Goal: Transaction & Acquisition: Subscribe to service/newsletter

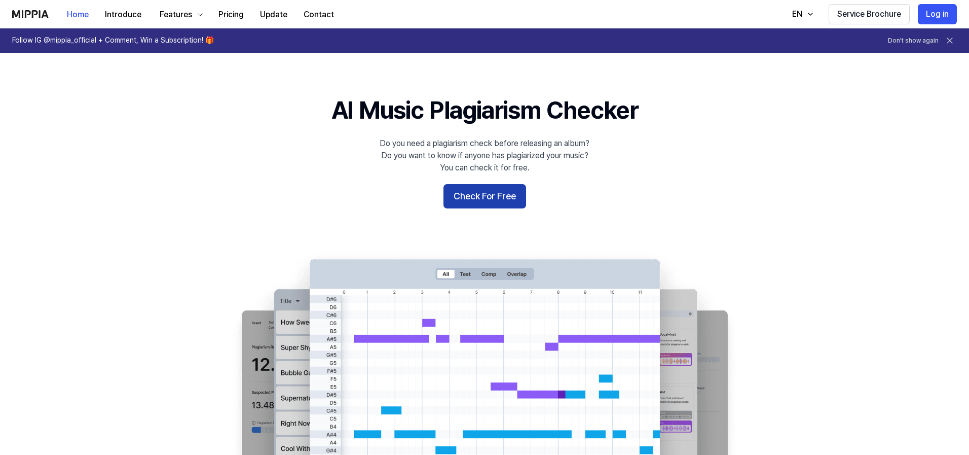
click at [492, 199] on button "Check For Free" at bounding box center [485, 196] width 83 height 24
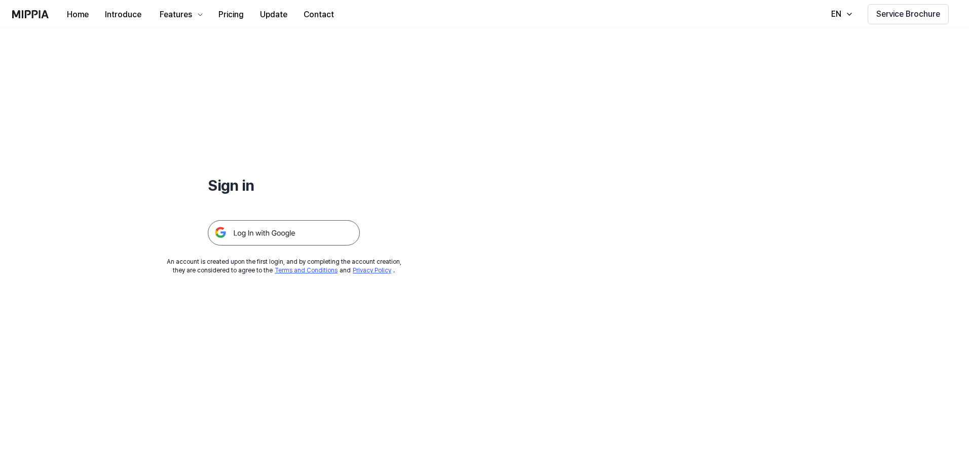
click at [291, 237] on img at bounding box center [284, 232] width 152 height 25
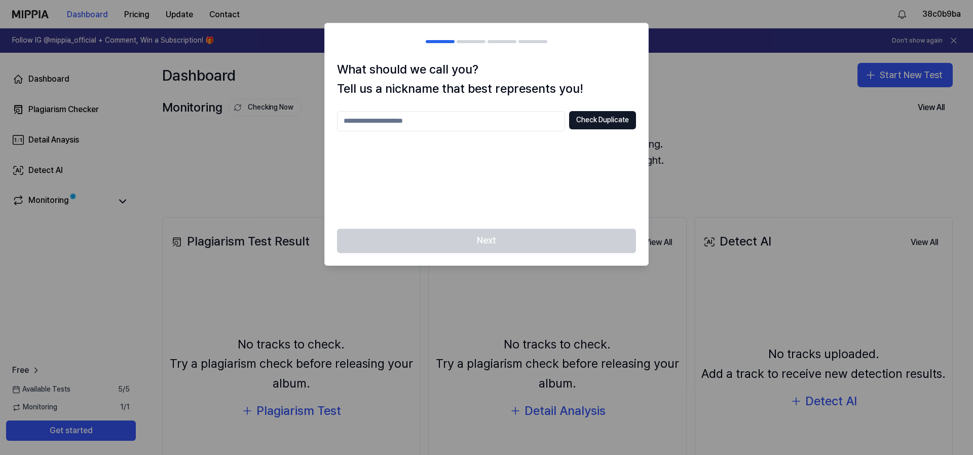
click at [418, 128] on input "text" at bounding box center [451, 121] width 228 height 20
type input "*"
drag, startPoint x: 392, startPoint y: 44, endPoint x: 456, endPoint y: 190, distance: 160.0
click at [456, 190] on div "***** Check Duplicate" at bounding box center [486, 163] width 299 height 105
click at [399, 128] on input "*****" at bounding box center [451, 121] width 228 height 20
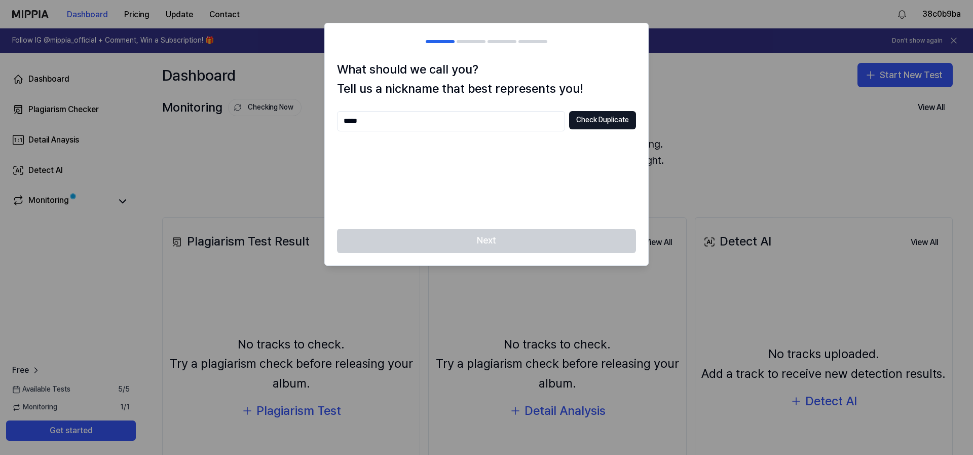
click at [399, 128] on input "*****" at bounding box center [451, 121] width 228 height 20
type input "******"
click at [495, 148] on div "****** Check Duplicate" at bounding box center [486, 163] width 299 height 105
click at [585, 119] on button "Check Duplicate" at bounding box center [602, 120] width 67 height 18
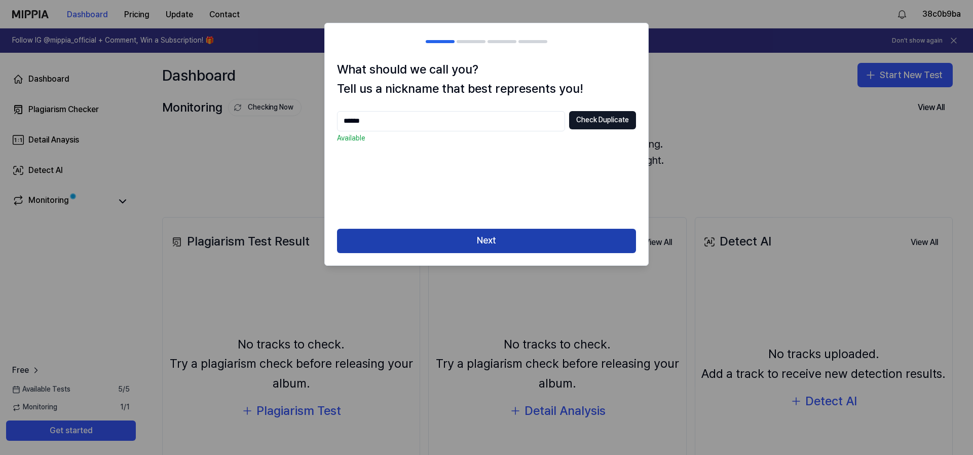
click at [454, 237] on button "Next" at bounding box center [486, 241] width 299 height 24
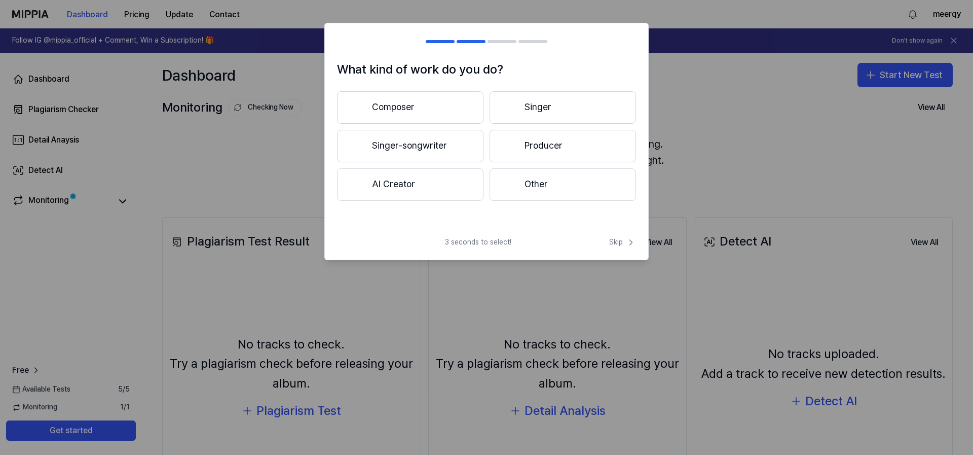
click at [518, 149] on button "Producer" at bounding box center [563, 146] width 146 height 32
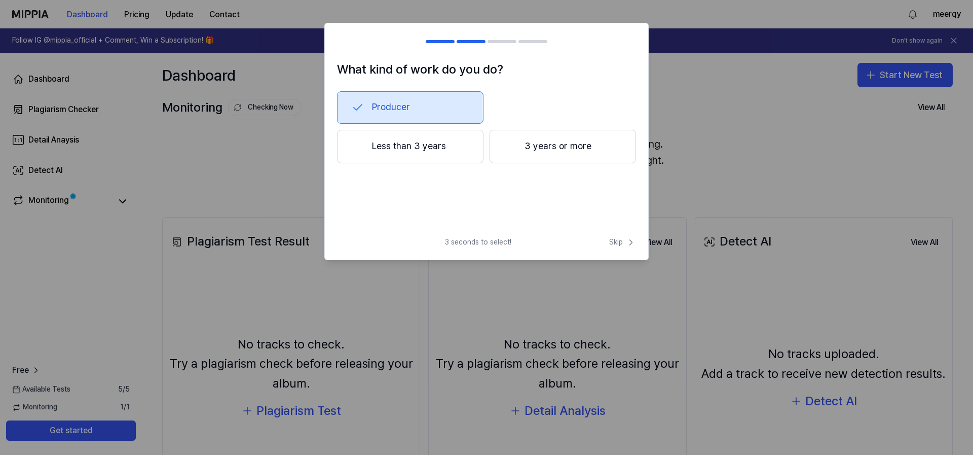
click at [522, 146] on button "3 years or more" at bounding box center [563, 146] width 146 height 33
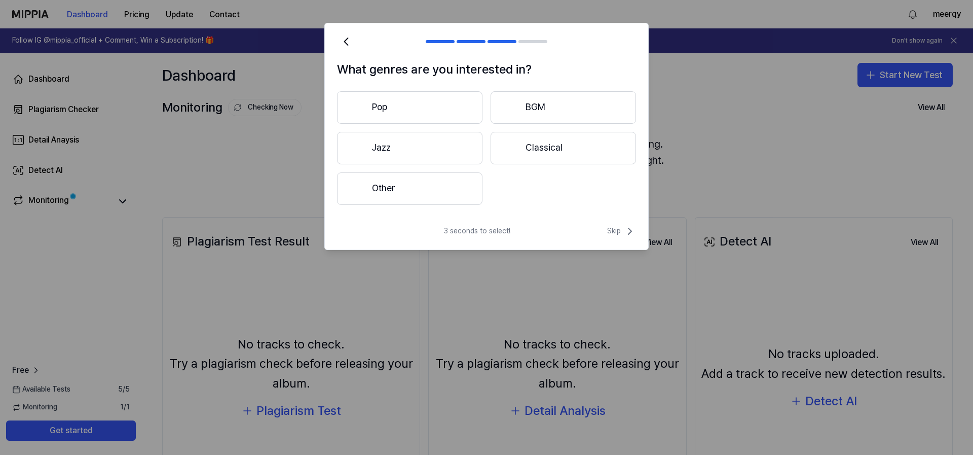
click at [418, 108] on button "Pop" at bounding box center [409, 107] width 145 height 32
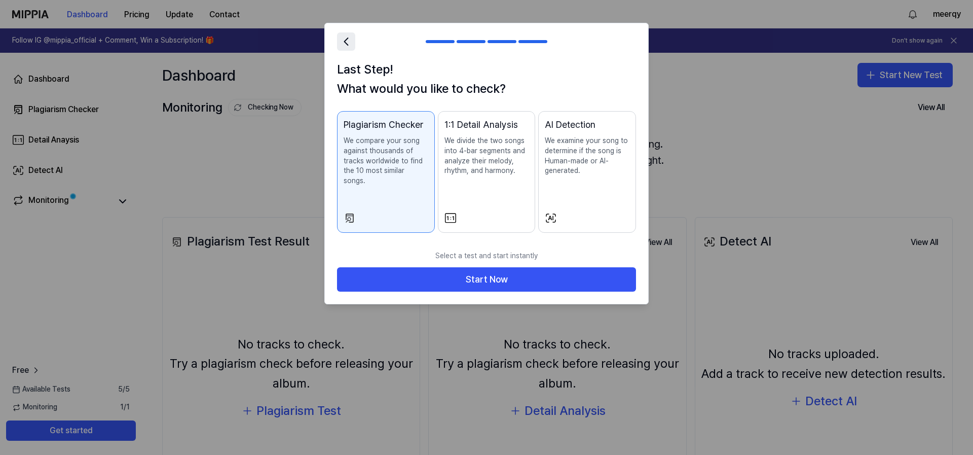
click at [342, 47] on icon at bounding box center [346, 41] width 14 height 14
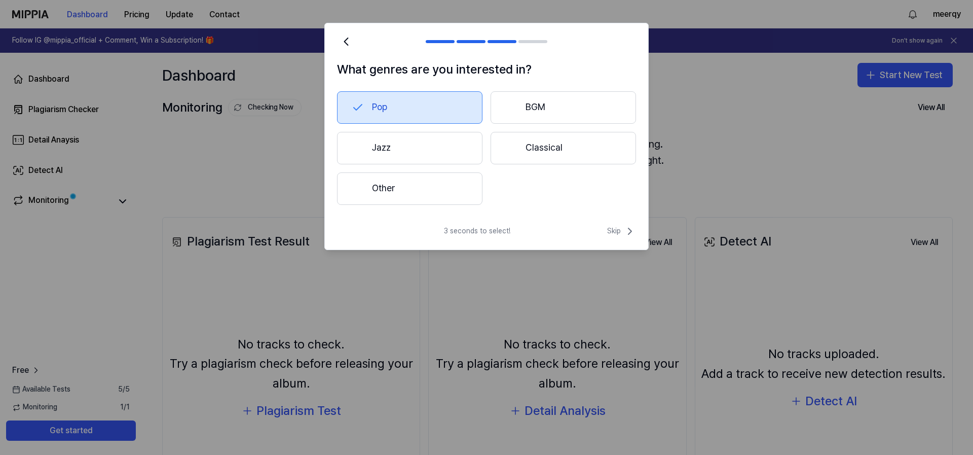
click at [429, 156] on button "Jazz" at bounding box center [409, 148] width 145 height 32
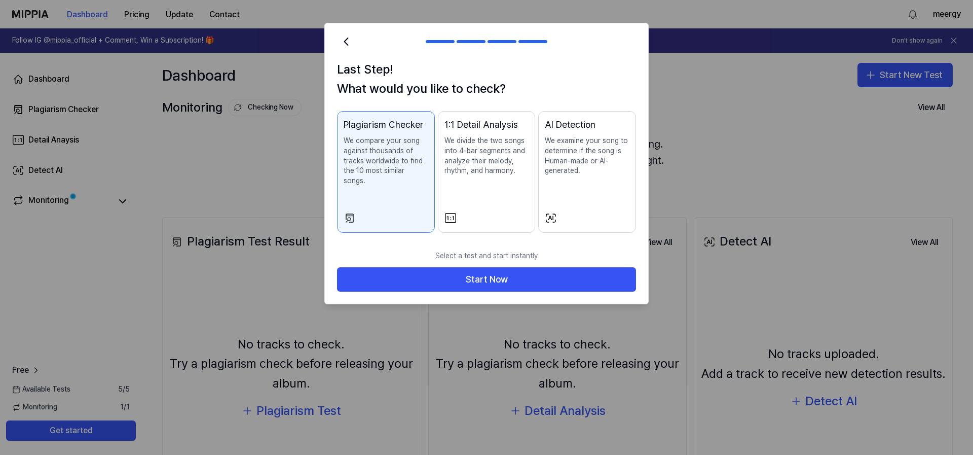
click at [344, 52] on h2 at bounding box center [486, 41] width 323 height 36
click at [344, 47] on icon at bounding box center [346, 41] width 14 height 14
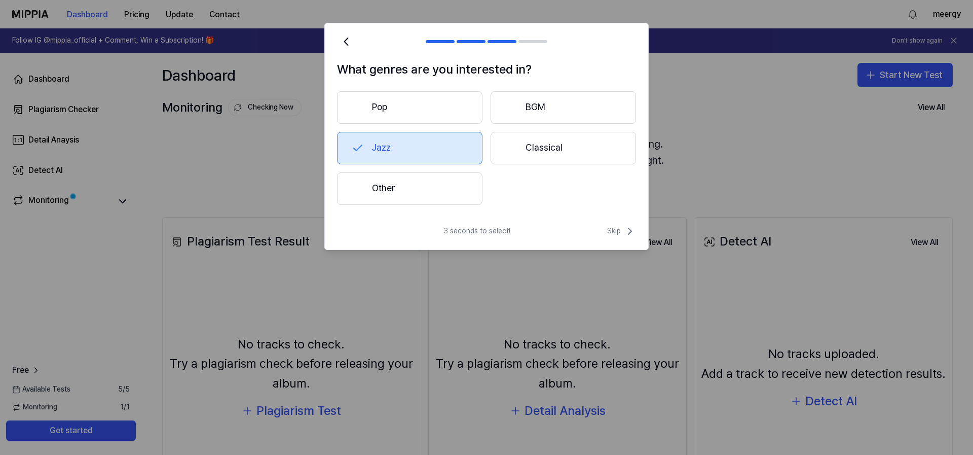
click at [379, 185] on button "Other" at bounding box center [409, 188] width 145 height 32
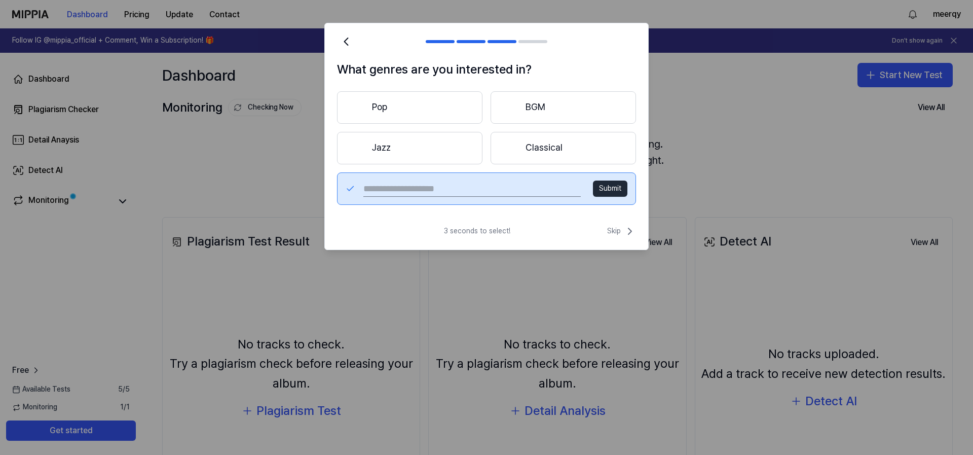
click at [385, 97] on button "Pop" at bounding box center [409, 107] width 145 height 32
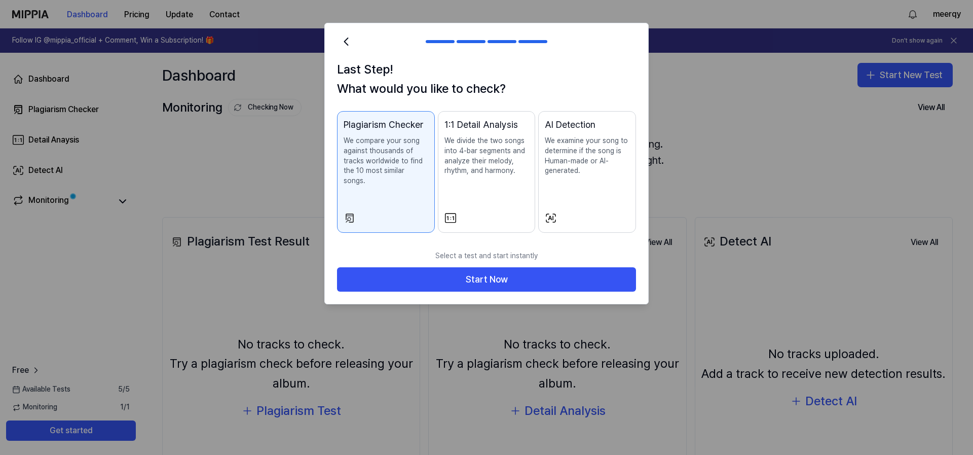
click at [493, 178] on div "1:1 Detail Analysis We divide the two songs into 4-bar segments and analyze the…" at bounding box center [487, 157] width 85 height 79
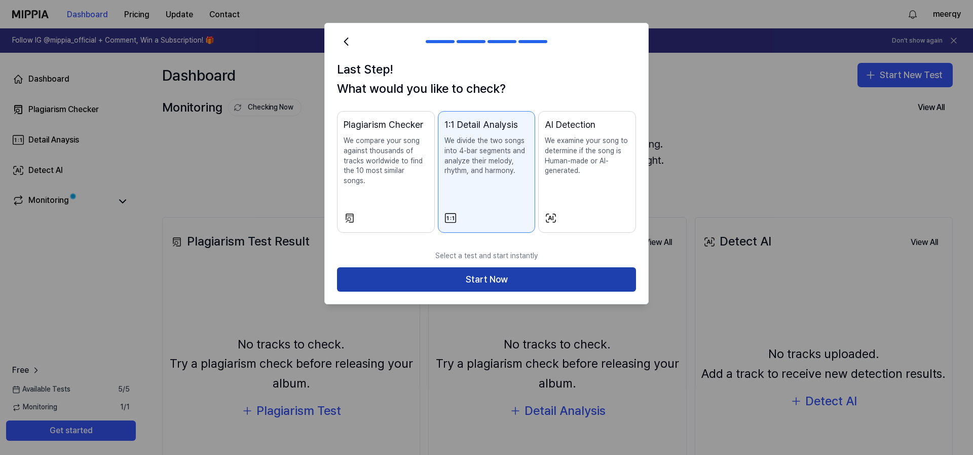
click at [484, 267] on button "Start Now" at bounding box center [486, 279] width 299 height 24
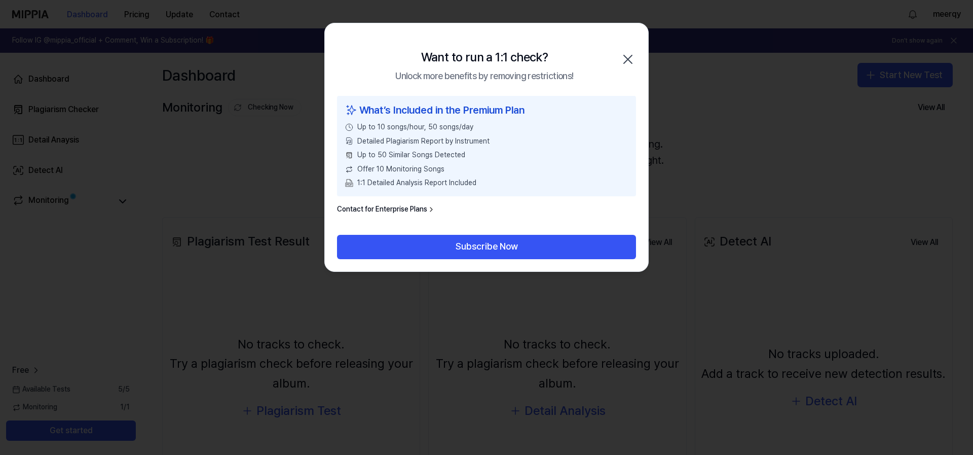
click at [368, 204] on link "Contact for Enterprise Plans" at bounding box center [386, 209] width 98 height 10
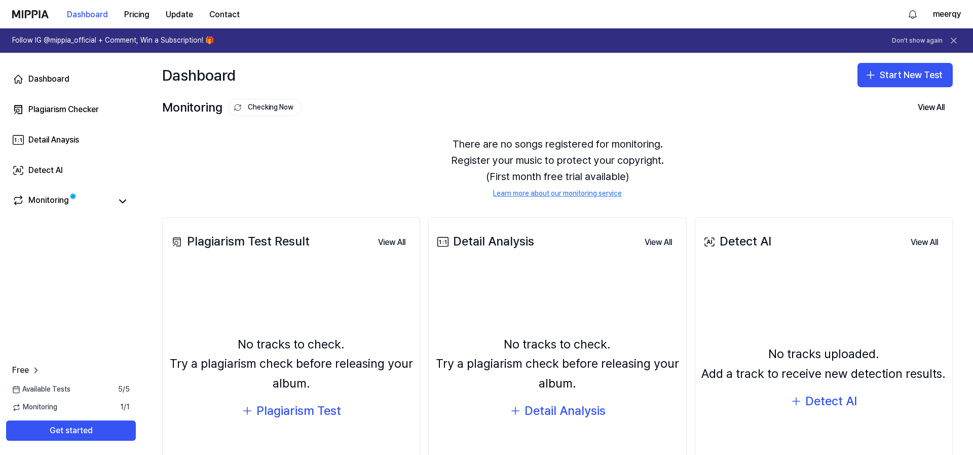
scroll to position [90, 0]
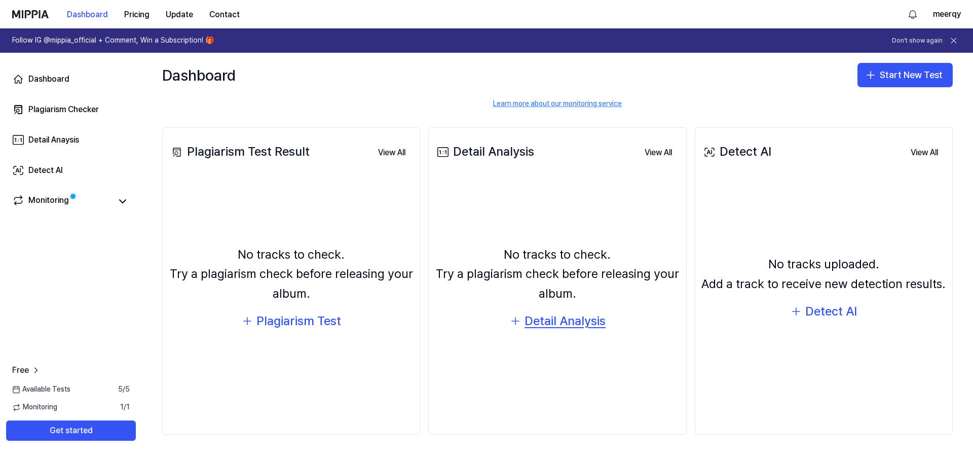
click at [539, 326] on div "Detail Analysis" at bounding box center [565, 320] width 81 height 19
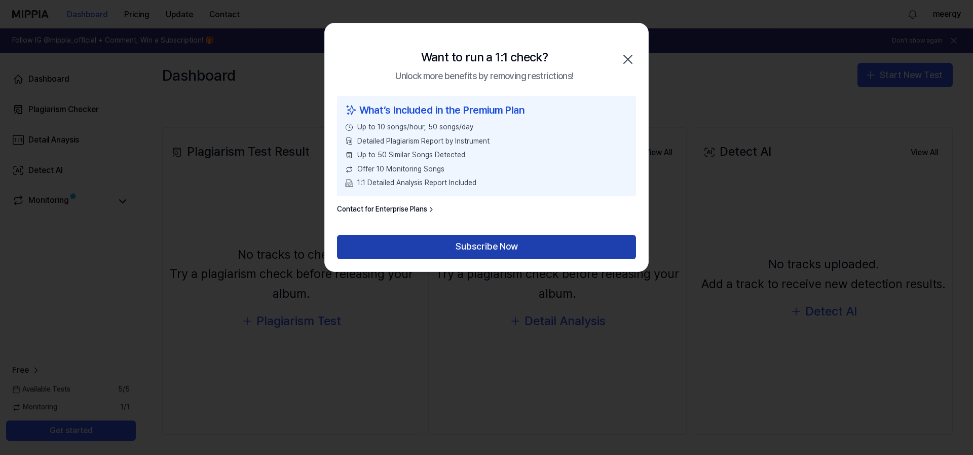
click at [488, 252] on button "Subscribe Now" at bounding box center [486, 247] width 299 height 24
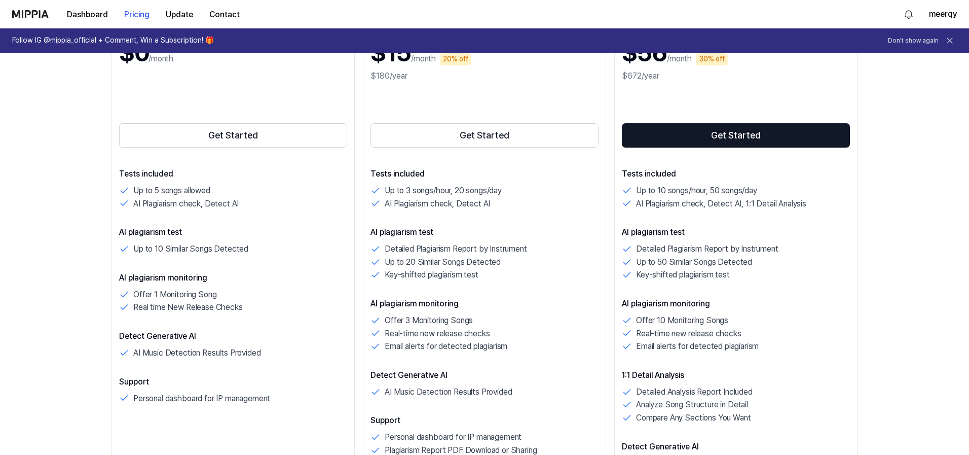
scroll to position [61, 0]
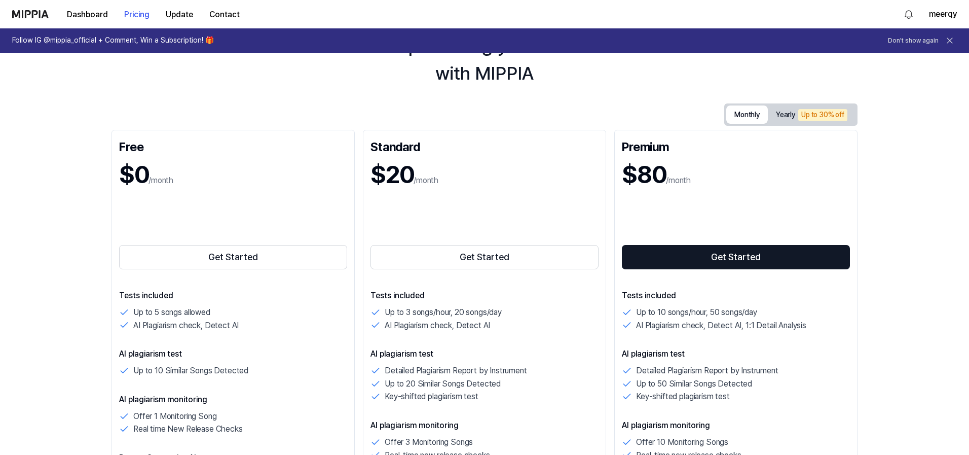
click at [746, 116] on button "Monthly" at bounding box center [747, 114] width 42 height 18
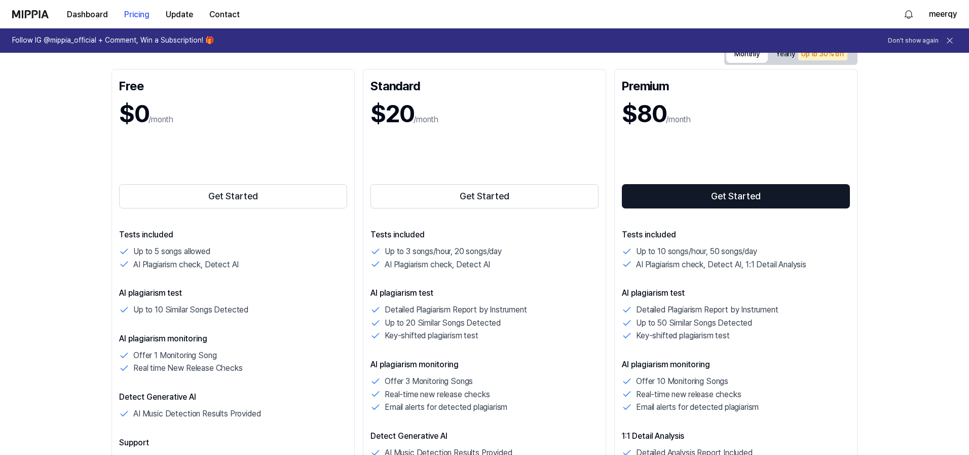
scroll to position [182, 0]
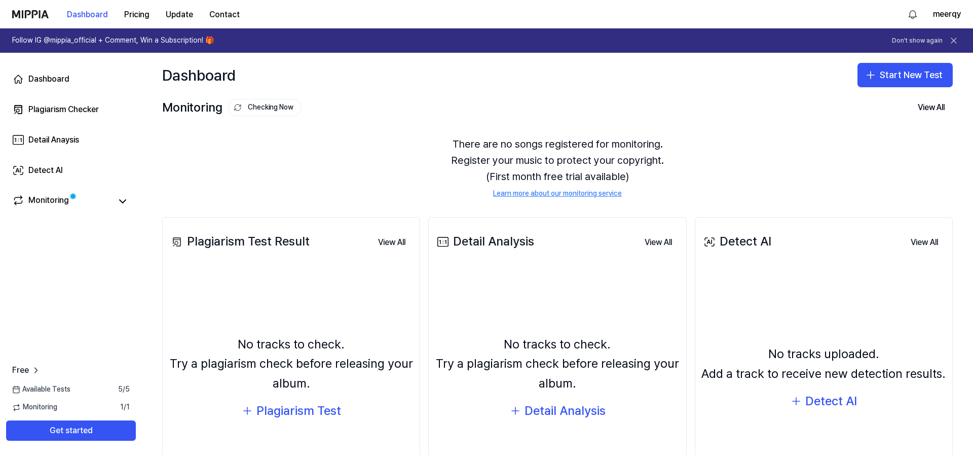
scroll to position [90, 0]
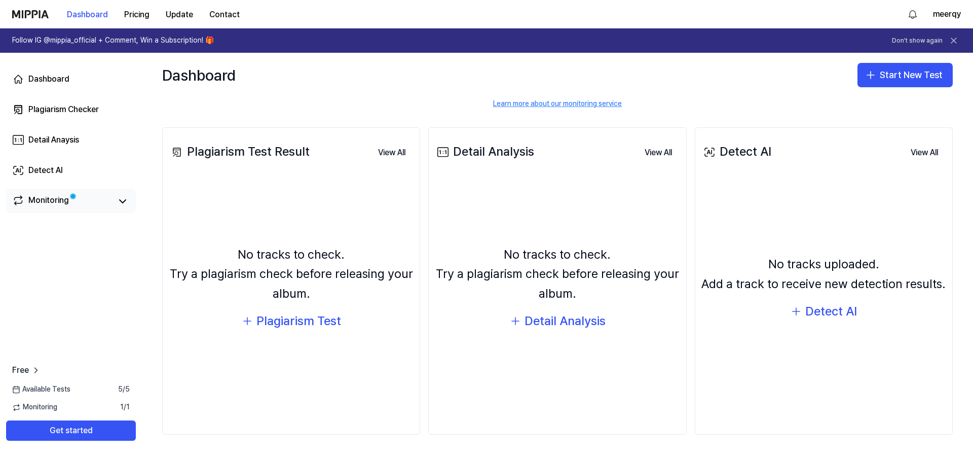
click at [120, 209] on div "Monitoring" at bounding box center [71, 201] width 130 height 24
click at [83, 195] on link "Monitoring" at bounding box center [61, 201] width 99 height 14
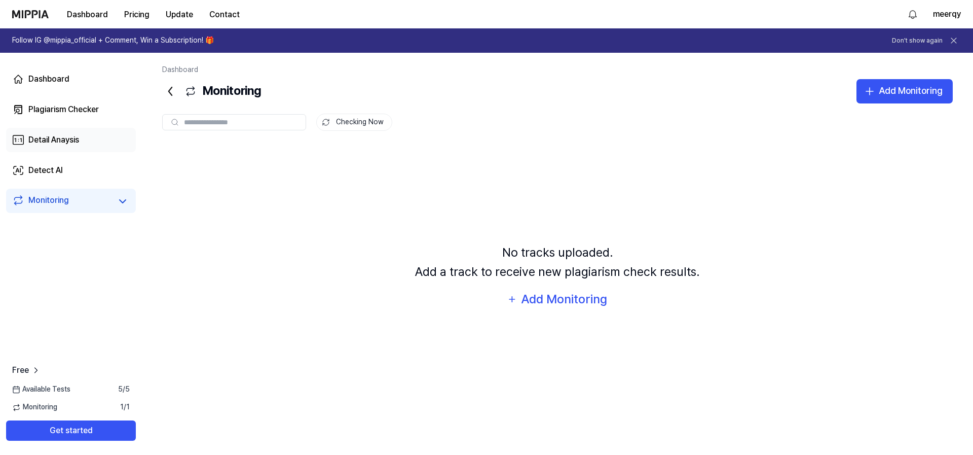
click at [84, 134] on link "Detail Anaysis" at bounding box center [71, 140] width 130 height 24
